Goal: Consume media (video, audio): Watch videos, listen to music or podcasts

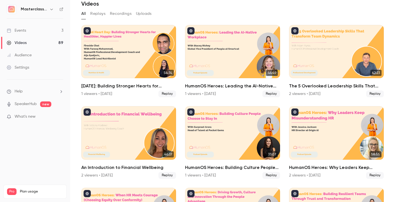
scroll to position [25, 0]
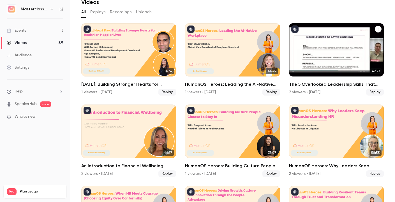
click at [334, 61] on div "The 5 Overlooked Leadership Skills That Transform Team Dynamics" at bounding box center [336, 49] width 95 height 53
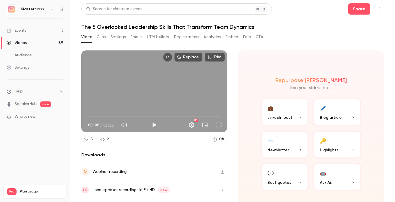
click at [101, 35] on button "Clips" at bounding box center [101, 37] width 9 height 9
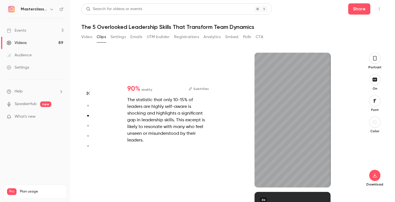
type input "*"
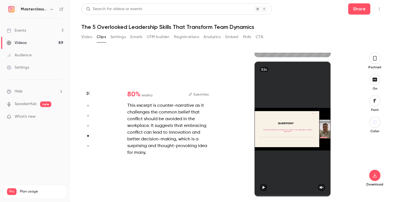
type input "*"
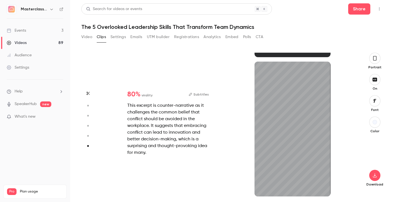
scroll to position [688, 0]
click at [380, 56] on button "button" at bounding box center [374, 58] width 11 height 11
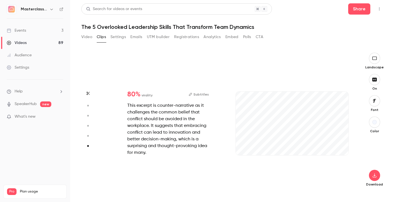
click at [369, 59] on button "button" at bounding box center [374, 58] width 11 height 11
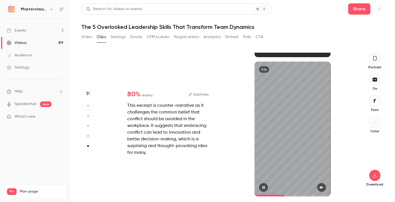
type input "*"
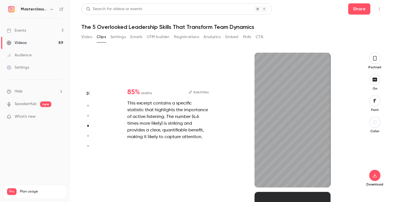
scroll to position [418, 0]
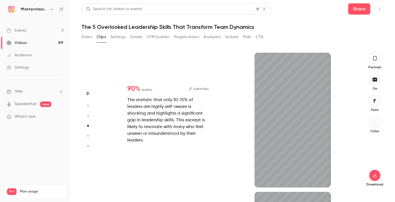
type input "*"
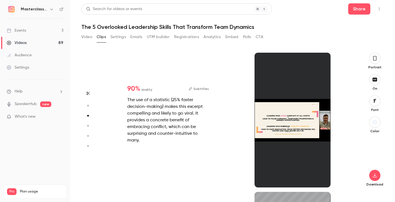
type input "*"
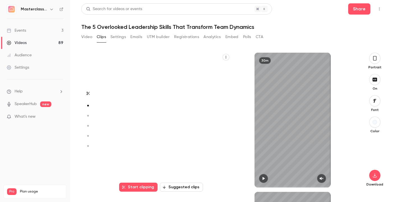
type input "*"
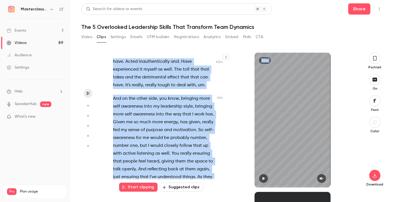
scroll to position [4140, 0]
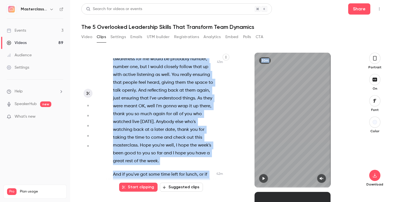
drag, startPoint x: 114, startPoint y: 61, endPoint x: 211, endPoint y: 222, distance: 188.1
click at [211, 202] on html "Masterclass Channel Events 3 Videos 89 Audience Settings Help SpeakerHub new Wh…" at bounding box center [197, 101] width 395 height 202
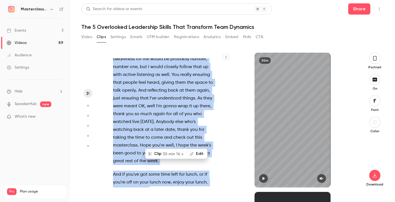
copy div "OK , so moving on to the next hidden skill , the power of healthy conflict . So…"
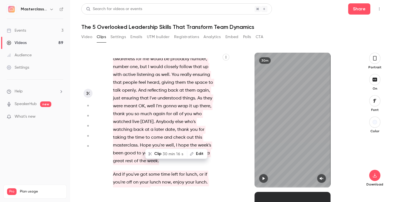
click at [239, 84] on div "30m" at bounding box center [292, 120] width 124 height 135
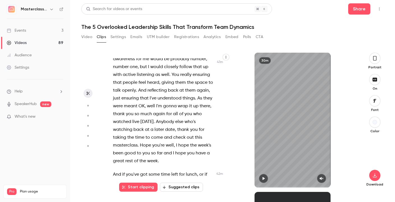
scroll to position [0, 0]
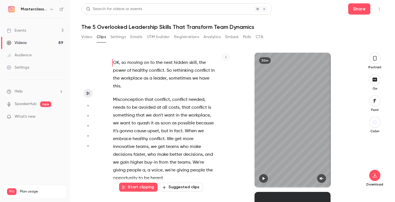
click at [114, 78] on span "the" at bounding box center [116, 79] width 7 height 8
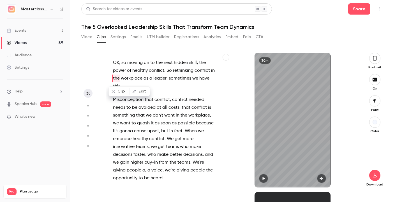
click at [112, 62] on div "OK , so moving on to the next hidden skill , the power of healthy conflict . So…" at bounding box center [167, 122] width 122 height 129
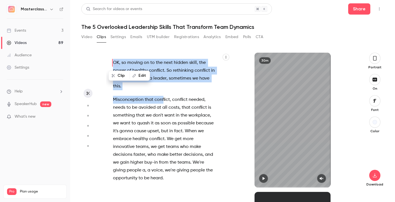
drag, startPoint x: 113, startPoint y: 60, endPoint x: 163, endPoint y: 96, distance: 61.7
click at [163, 97] on div "OK , so moving on to the next hidden skill , the power of healthy conflict . So…" at bounding box center [167, 122] width 122 height 129
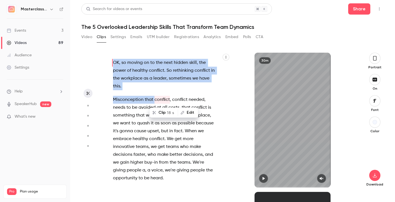
click at [171, 80] on span "sometimes" at bounding box center [180, 79] width 22 height 8
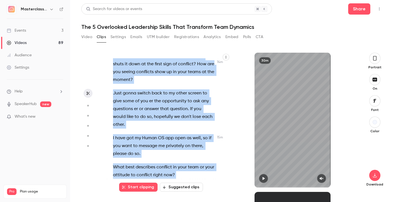
scroll to position [399, 0]
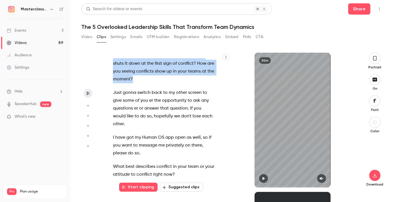
drag, startPoint x: 113, startPoint y: 61, endPoint x: 180, endPoint y: 77, distance: 69.2
click at [180, 77] on div "OK , so moving on to the next hidden skill , the power of healthy conflict . So…" at bounding box center [167, 122] width 122 height 129
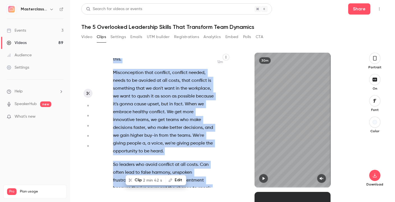
scroll to position [0, 0]
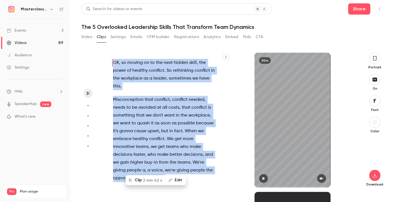
click at [145, 71] on span "healthy" at bounding box center [139, 71] width 15 height 8
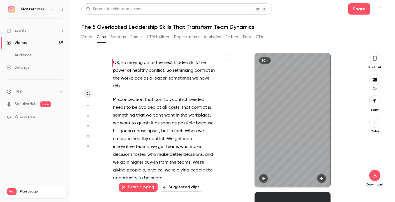
click at [113, 61] on span "OK" at bounding box center [116, 63] width 6 height 8
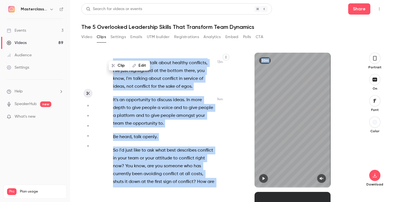
scroll to position [290, 0]
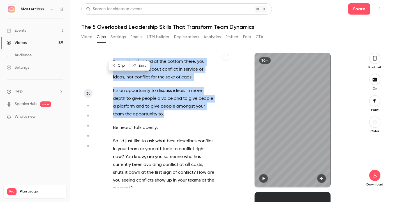
drag, startPoint x: 112, startPoint y: 64, endPoint x: 190, endPoint y: 113, distance: 92.2
click at [190, 113] on div "OK , so moving on to the next hidden skill , the power of healthy conflict . So…" at bounding box center [167, 122] width 122 height 129
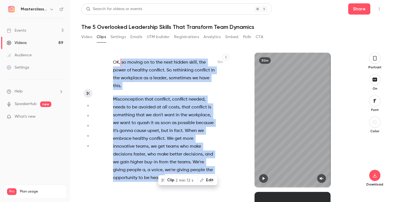
scroll to position [0, 0]
click at [178, 177] on button "Clip 2 min 12 s" at bounding box center [178, 180] width 38 height 9
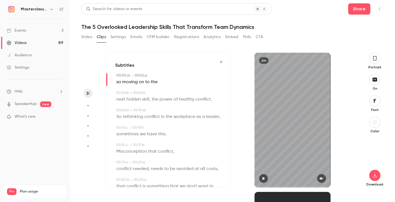
click at [260, 179] on button "button" at bounding box center [263, 178] width 9 height 9
click at [266, 179] on button "button" at bounding box center [263, 178] width 9 height 9
click at [175, 82] on div "so moving on to the" at bounding box center [168, 82] width 105 height 8
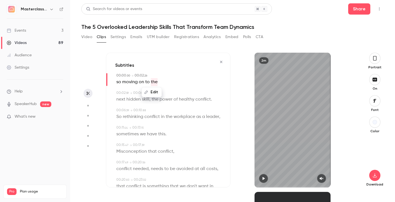
click at [178, 80] on div "Edit so moving on to the" at bounding box center [168, 82] width 105 height 8
click at [376, 59] on icon "button" at bounding box center [375, 58] width 4 height 6
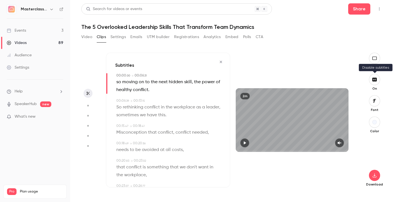
click at [376, 82] on button "button" at bounding box center [374, 79] width 11 height 11
click at [245, 144] on icon "button" at bounding box center [244, 143] width 4 height 4
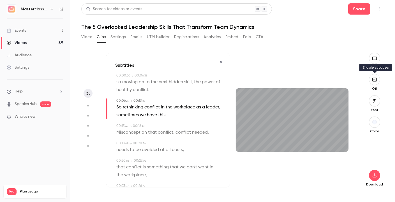
click at [378, 82] on button "button" at bounding box center [374, 79] width 11 height 11
click at [374, 82] on button "button" at bounding box center [374, 79] width 11 height 11
click at [374, 175] on icon "button" at bounding box center [375, 176] width 4 height 4
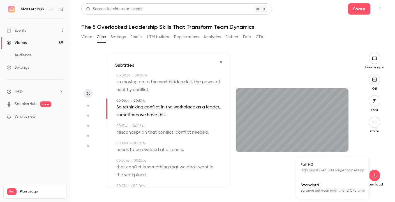
click at [348, 168] on span "High quality requires longer processing" at bounding box center [332, 171] width 64 height 6
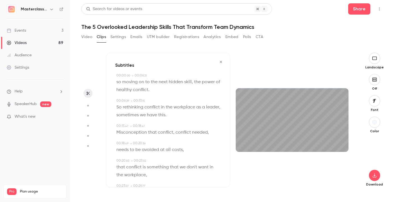
type input "*****"
